Goal: Find specific page/section: Find specific page/section

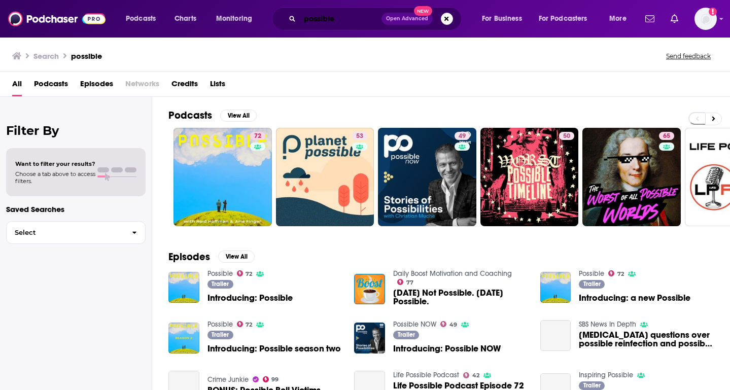
click at [322, 18] on input "possible" at bounding box center [341, 19] width 82 height 16
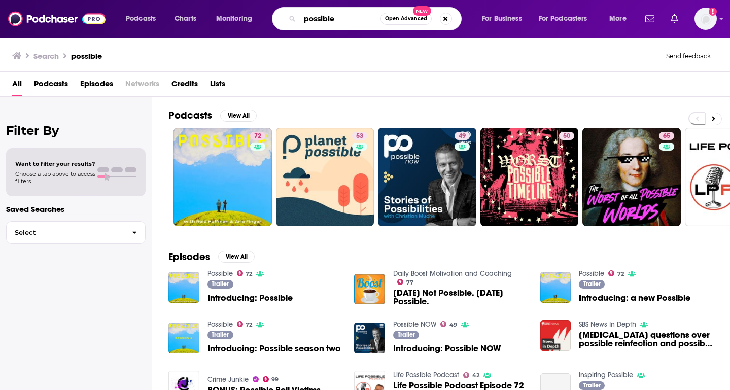
click at [322, 18] on input "possible" at bounding box center [340, 19] width 81 height 16
type input "clinical trialblazers"
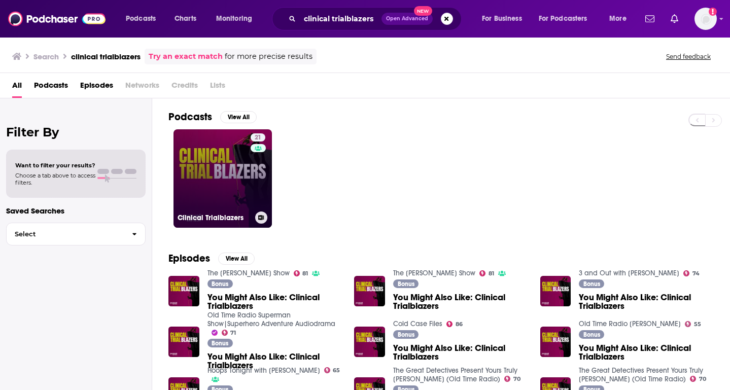
click at [209, 189] on link "21 Clinical Trialblazers" at bounding box center [223, 178] width 98 height 98
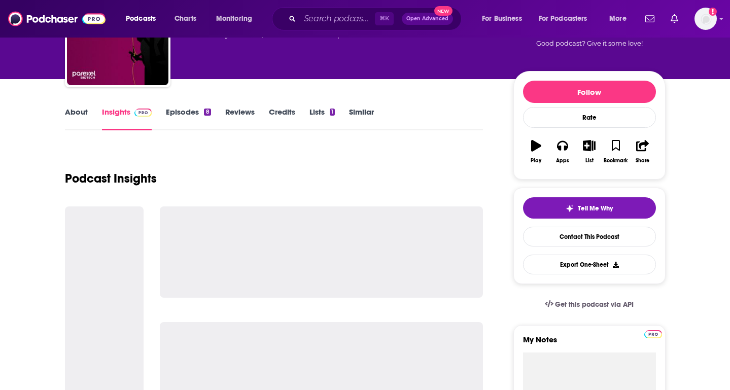
scroll to position [99, 0]
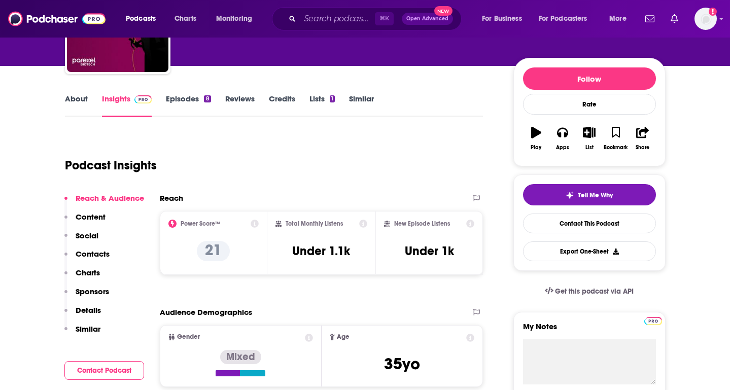
click at [92, 276] on p "Charts" at bounding box center [88, 273] width 24 height 10
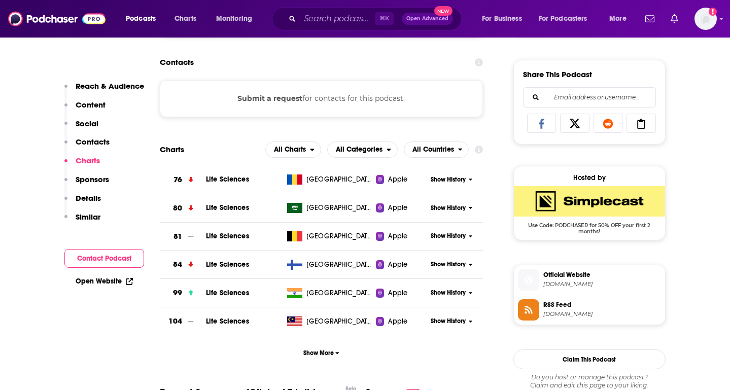
scroll to position [615, 0]
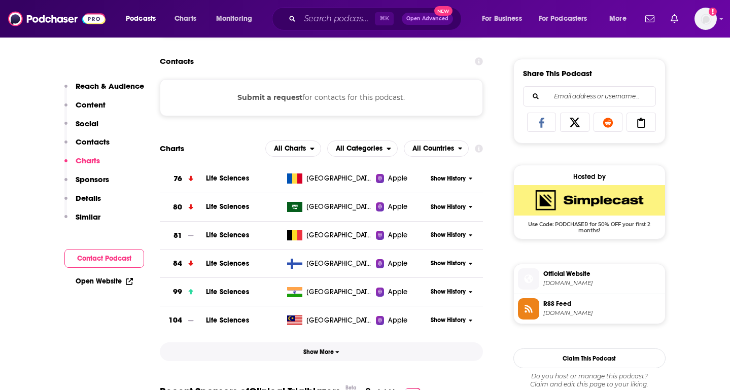
click at [315, 356] on span "Show More" at bounding box center [321, 352] width 36 height 7
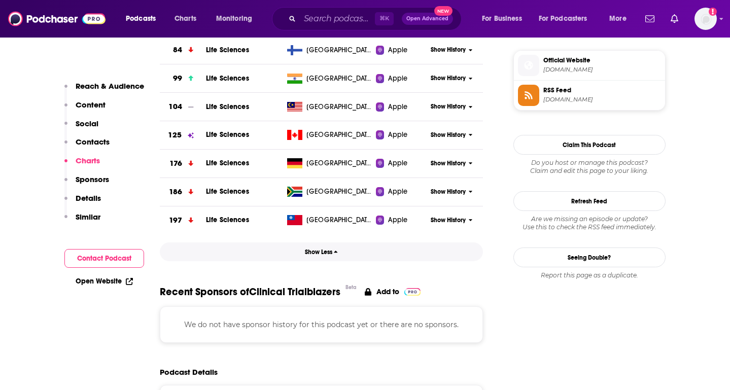
scroll to position [833, 0]
